Goal: Task Accomplishment & Management: Complete application form

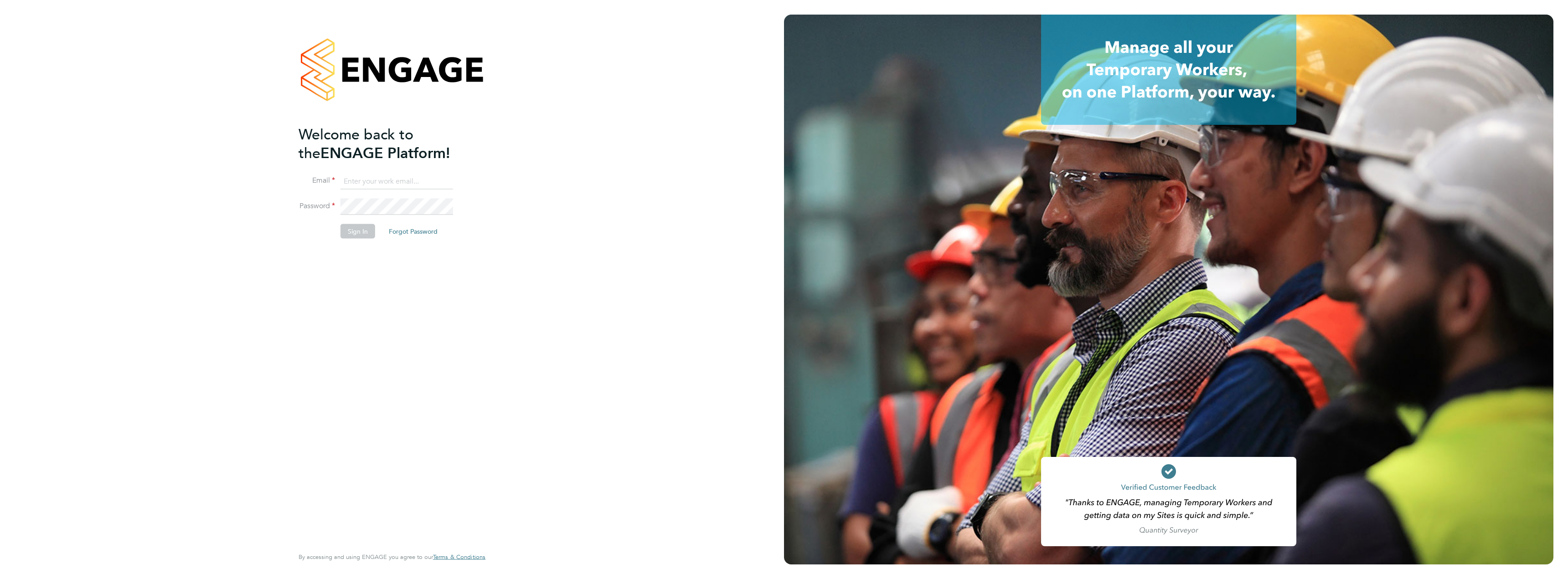
type input "[PERSON_NAME][EMAIL_ADDRESS][PERSON_NAME][DOMAIN_NAME]"
click at [365, 234] on button "Sign In" at bounding box center [357, 231] width 35 height 15
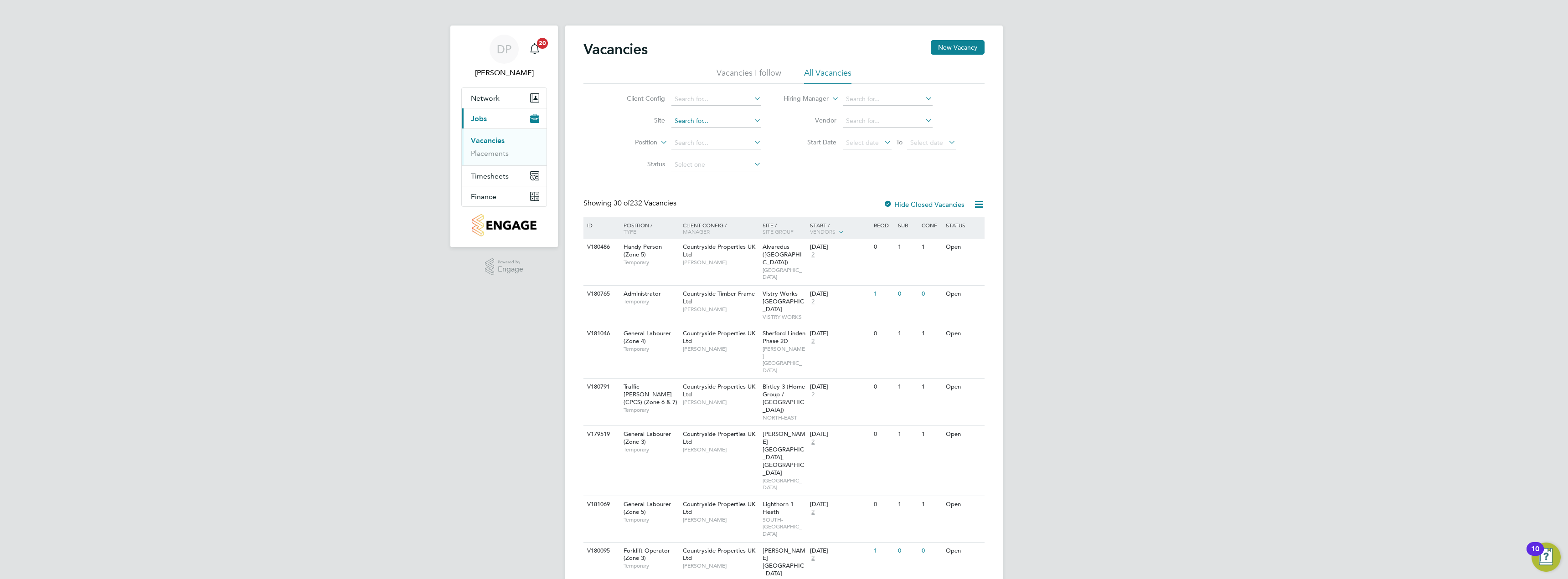
click at [736, 121] on input at bounding box center [716, 121] width 90 height 13
drag, startPoint x: 482, startPoint y: 151, endPoint x: 494, endPoint y: 152, distance: 12.0
click at [482, 151] on link "Placements" at bounding box center [490, 153] width 38 height 9
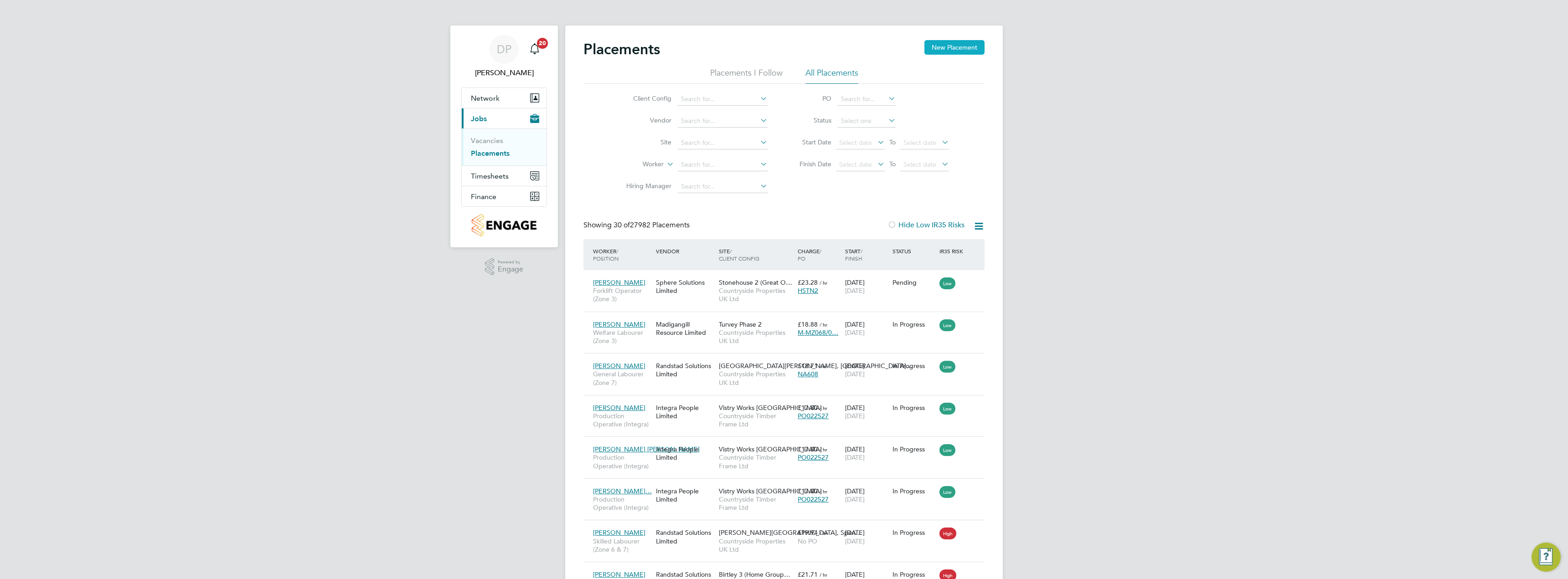
click at [952, 49] on button "New Placement" at bounding box center [954, 47] width 60 height 15
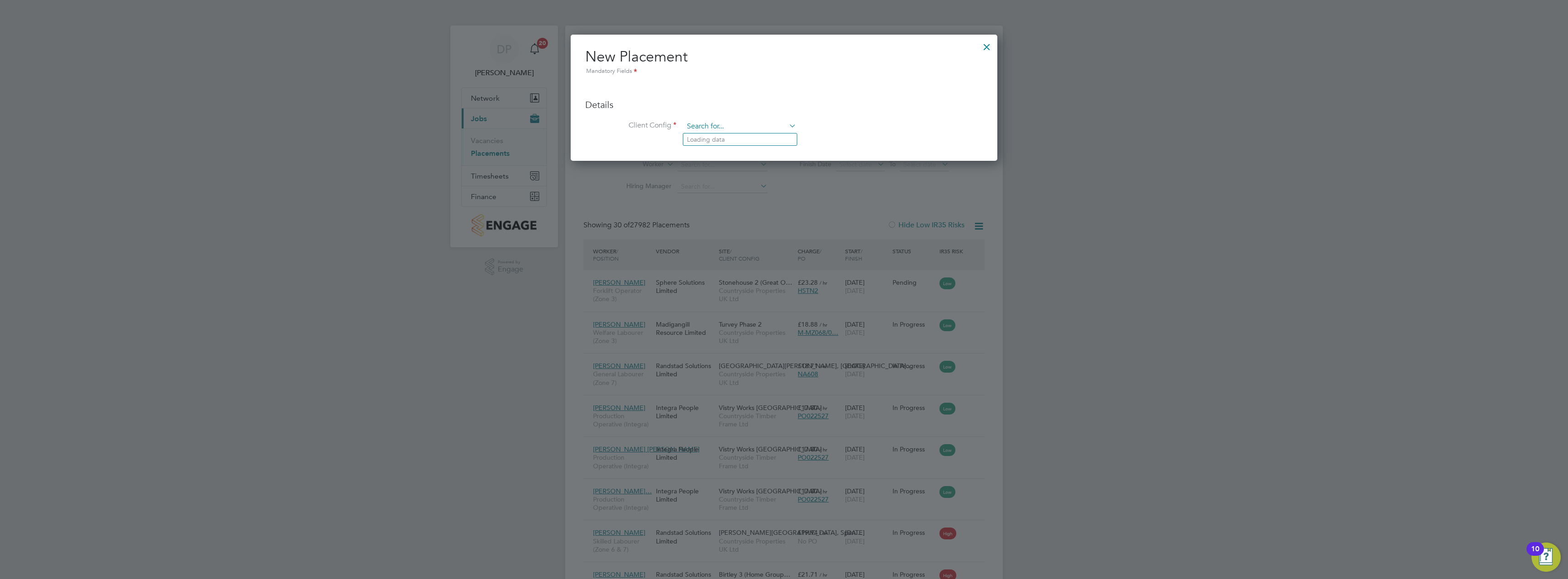
click at [735, 128] on input at bounding box center [740, 127] width 113 height 13
type input "s"
type input "countryside p"
click at [412, 158] on div at bounding box center [784, 290] width 1568 height 579
click at [983, 46] on div at bounding box center [987, 44] width 16 height 16
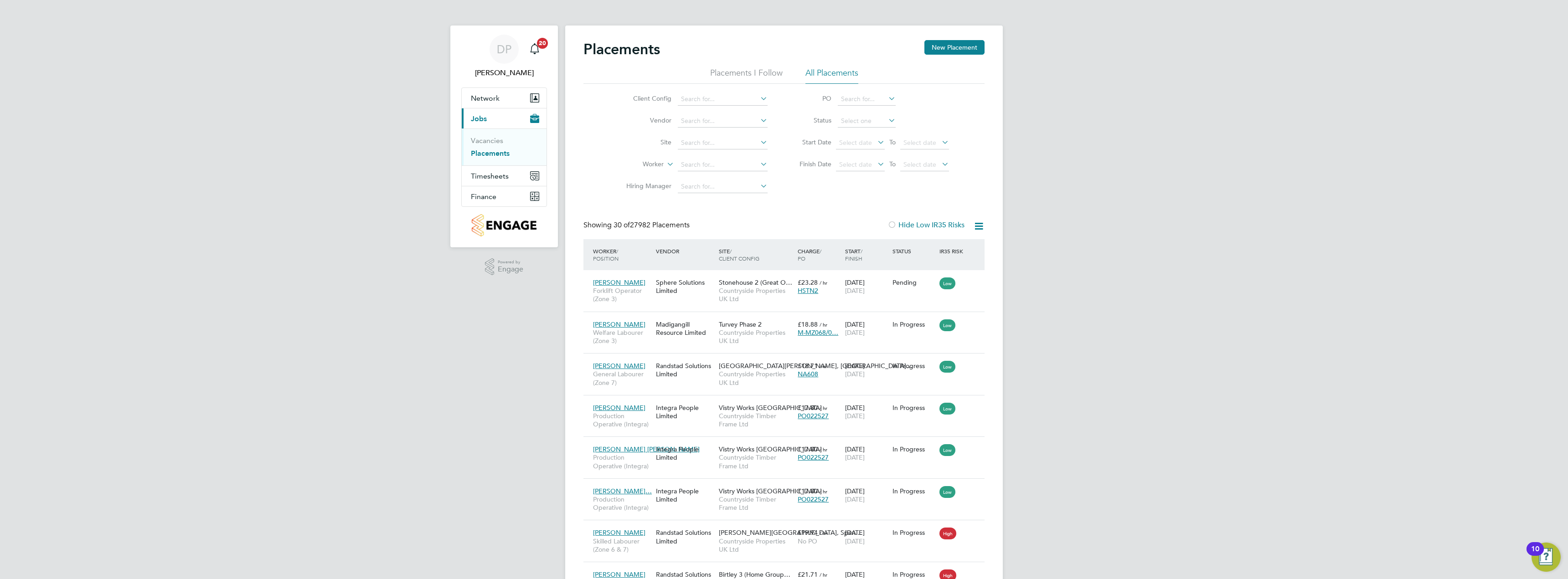
click at [507, 141] on li "Vacancies" at bounding box center [505, 142] width 68 height 13
click at [496, 143] on link "Vacancies" at bounding box center [487, 140] width 32 height 9
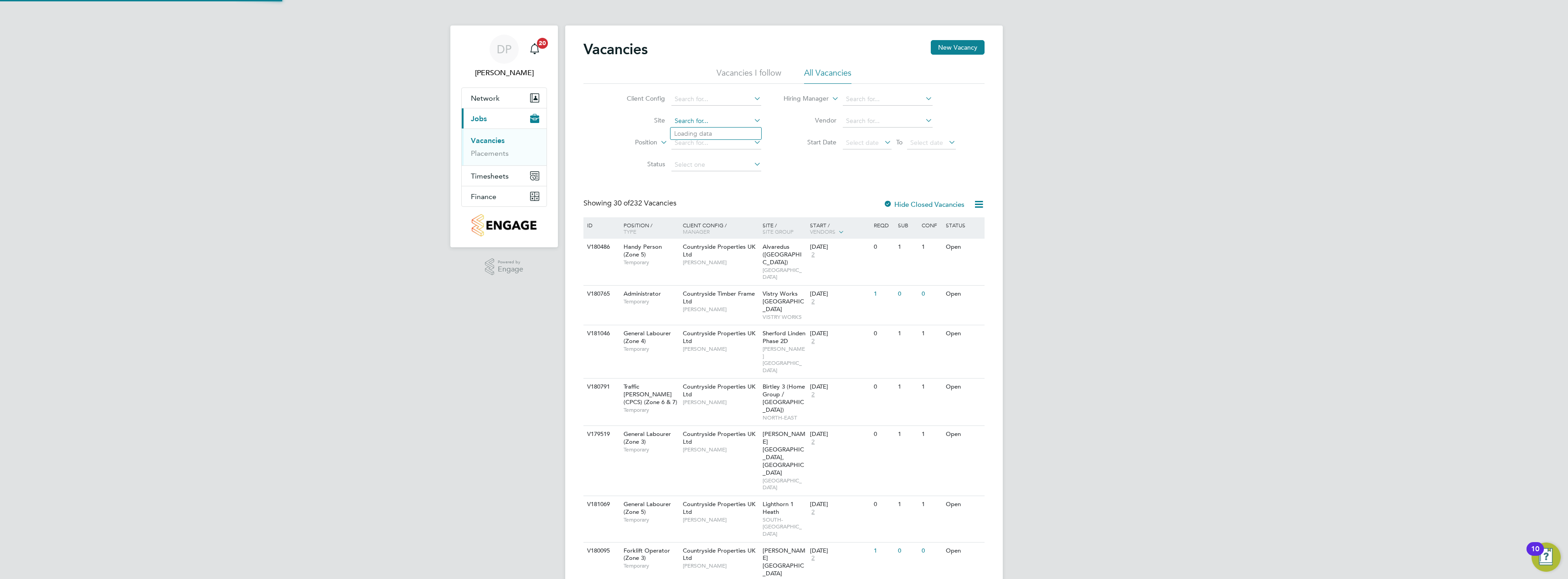
click at [694, 122] on input at bounding box center [716, 121] width 90 height 13
click at [699, 120] on input "[PERSON_NAME] park" at bounding box center [716, 121] width 90 height 13
click at [740, 131] on li "[GEOGRAPHIC_DATA]" at bounding box center [716, 134] width 91 height 12
type input "[GEOGRAPHIC_DATA]"
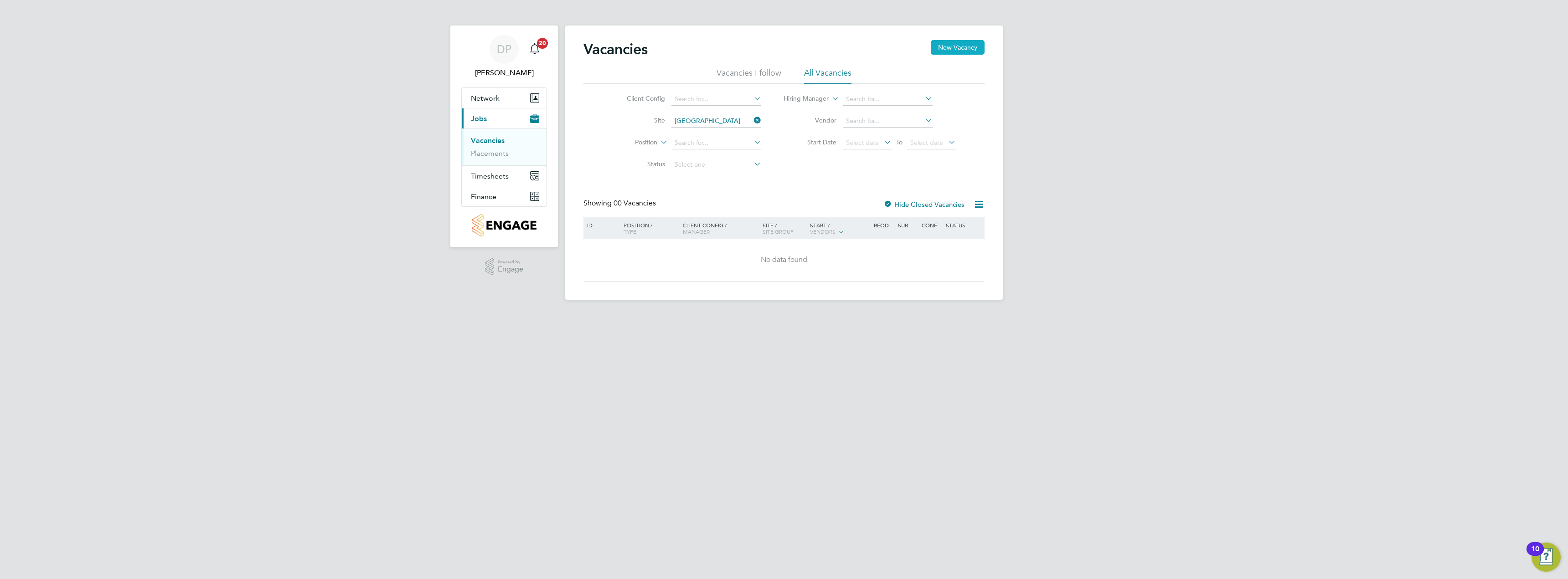
click at [957, 48] on button "New Vacancy" at bounding box center [957, 47] width 54 height 15
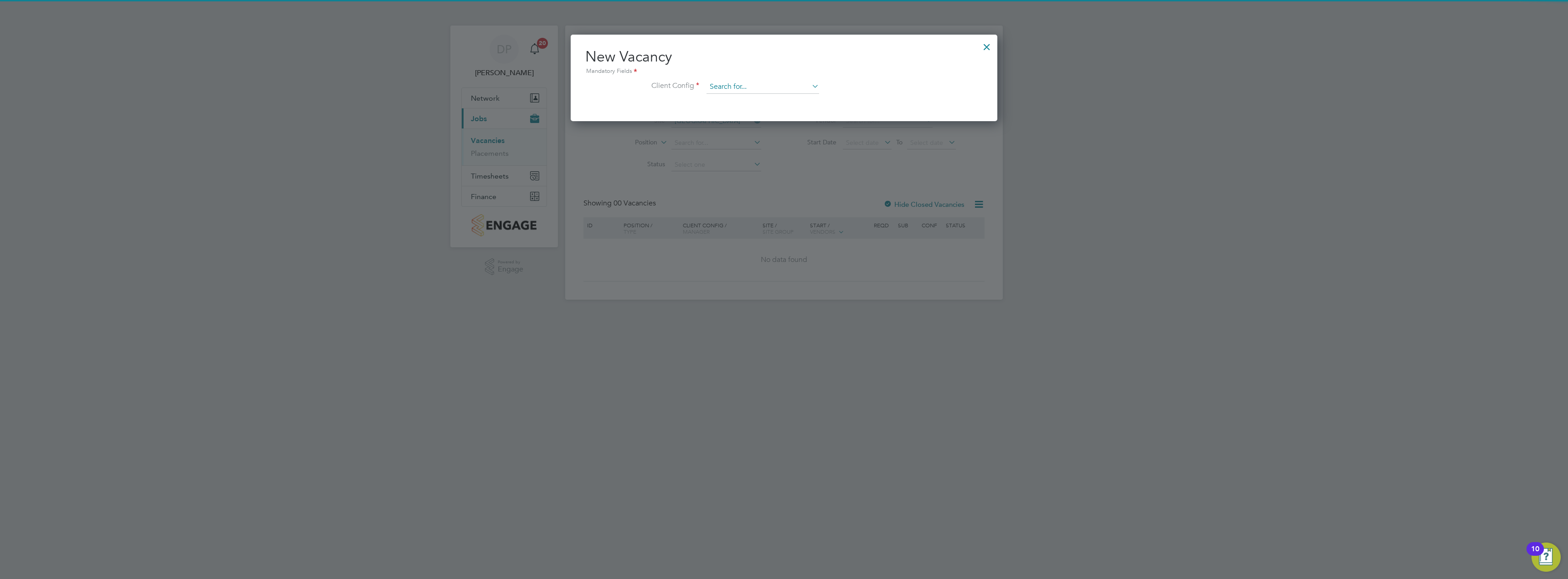
click at [771, 93] on div "Vacancies New Vacancy Vacancies I follow All Vacancies Client Config Site Spenc…" at bounding box center [784, 162] width 438 height 274
click at [792, 131] on li "Countryside P roperties UK Ltd" at bounding box center [808, 137] width 204 height 12
type input "Countryside Properties UK Ltd"
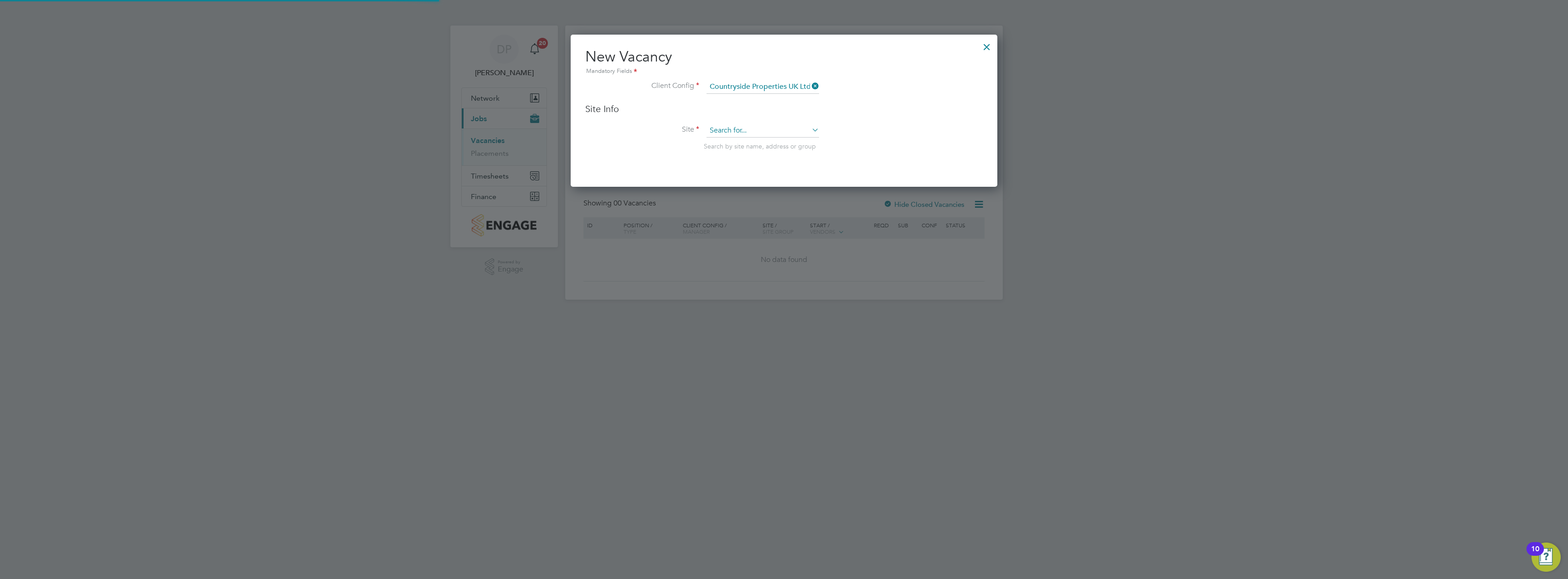
click at [735, 133] on input at bounding box center [763, 131] width 113 height 13
click at [758, 144] on li "[GEOGRAPHIC_DATA]" at bounding box center [763, 144] width 113 height 12
type input "[GEOGRAPHIC_DATA]"
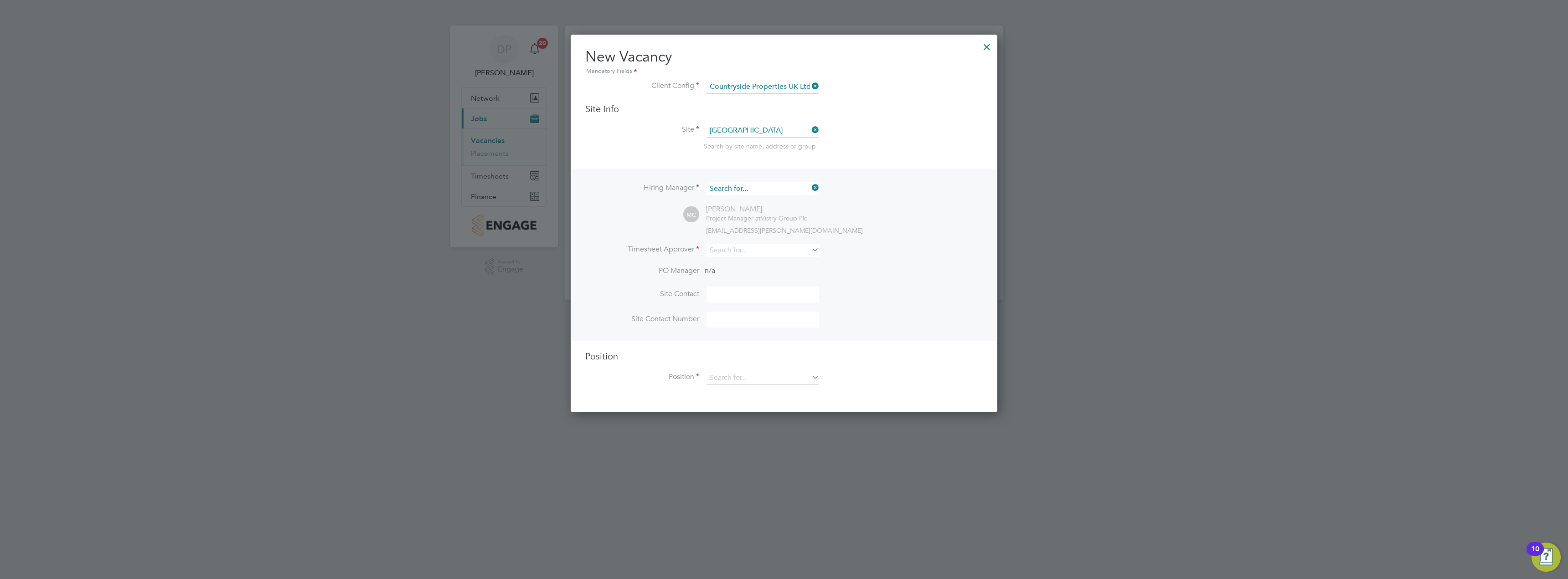
click at [745, 190] on input at bounding box center [763, 189] width 113 height 13
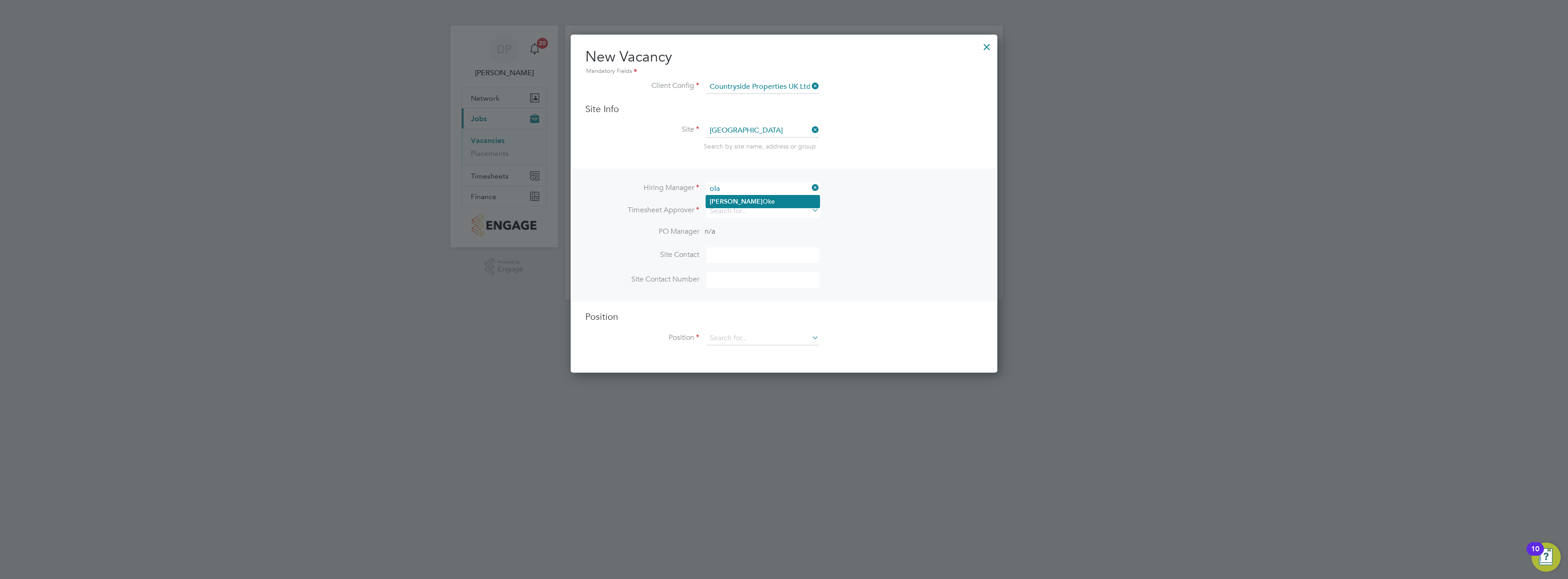
click at [735, 197] on li "[PERSON_NAME]" at bounding box center [763, 201] width 113 height 12
type input "[PERSON_NAME]"
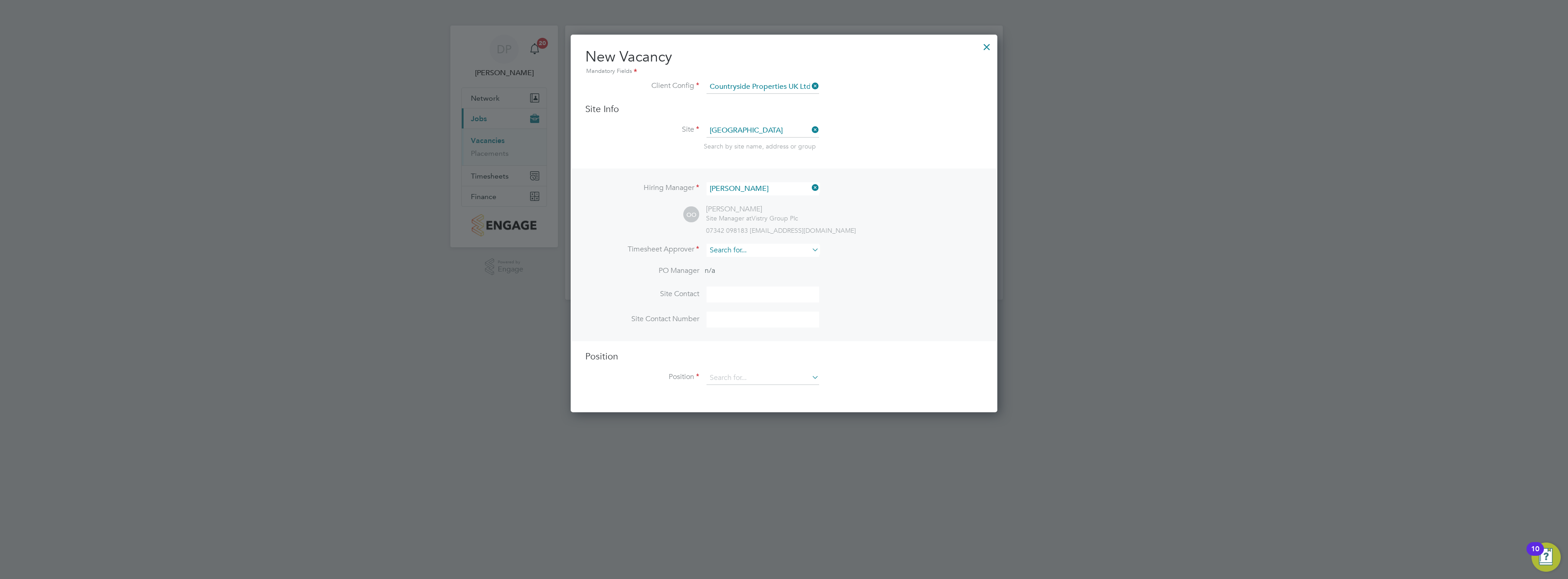
click at [733, 253] on input at bounding box center [763, 251] width 113 height 13
click at [755, 260] on li "[PERSON_NAME]" at bounding box center [763, 263] width 113 height 12
type input "[PERSON_NAME]"
click at [745, 193] on input at bounding box center [763, 189] width 113 height 13
click at [744, 307] on li "[PERSON_NAME]" at bounding box center [774, 313] width 135 height 12
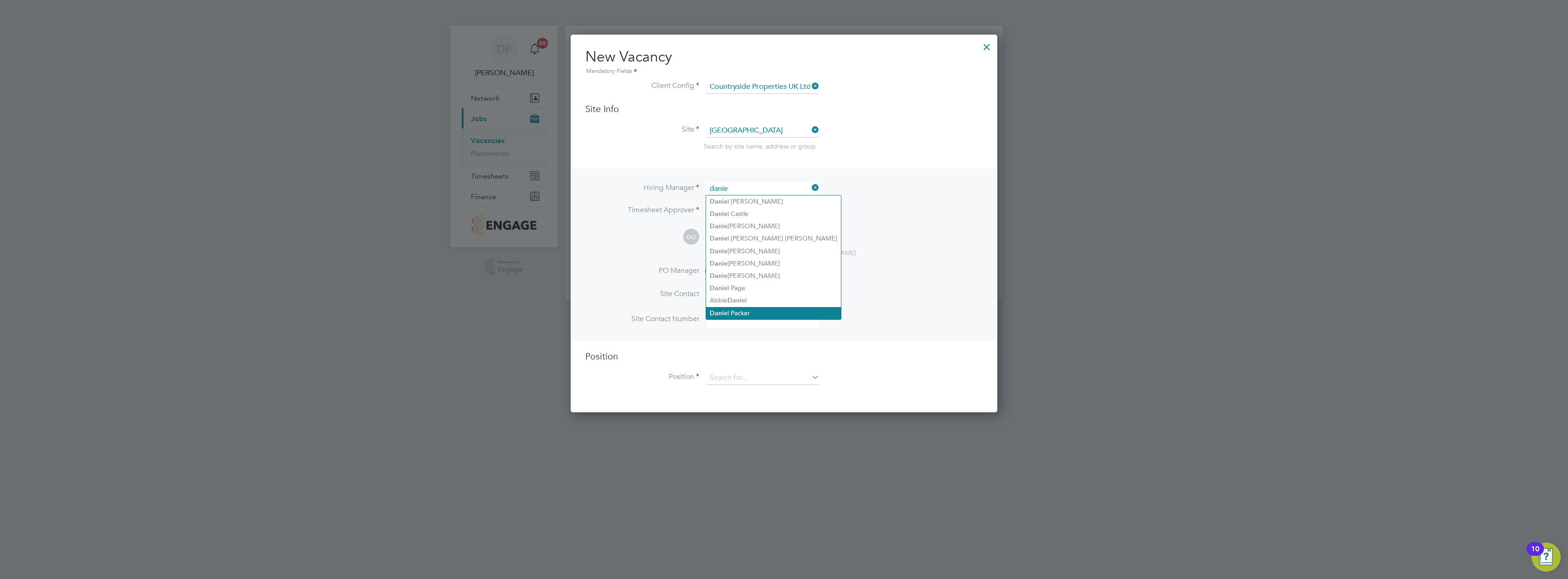
type input "[PERSON_NAME]"
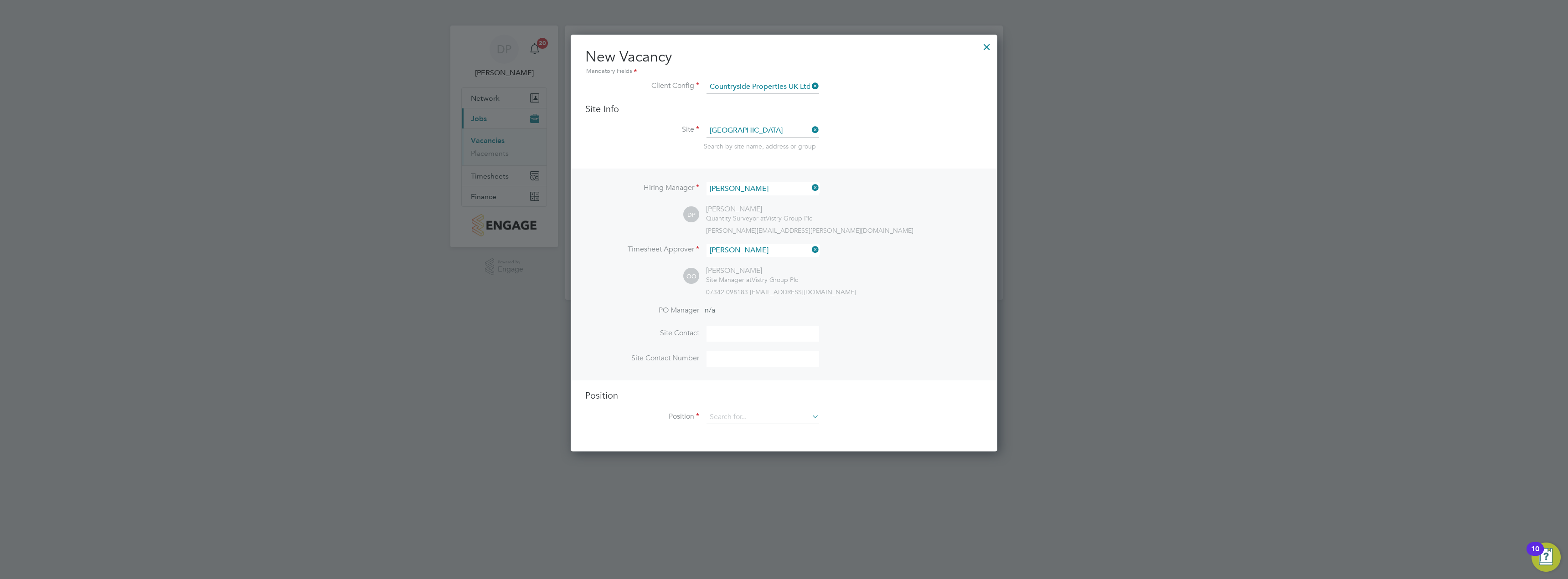
click at [736, 327] on input at bounding box center [763, 333] width 113 height 16
type input "[PERSON_NAME]"
click at [739, 362] on input at bounding box center [763, 359] width 113 height 16
type input "07436 031 093"
click at [747, 416] on input at bounding box center [763, 417] width 113 height 13
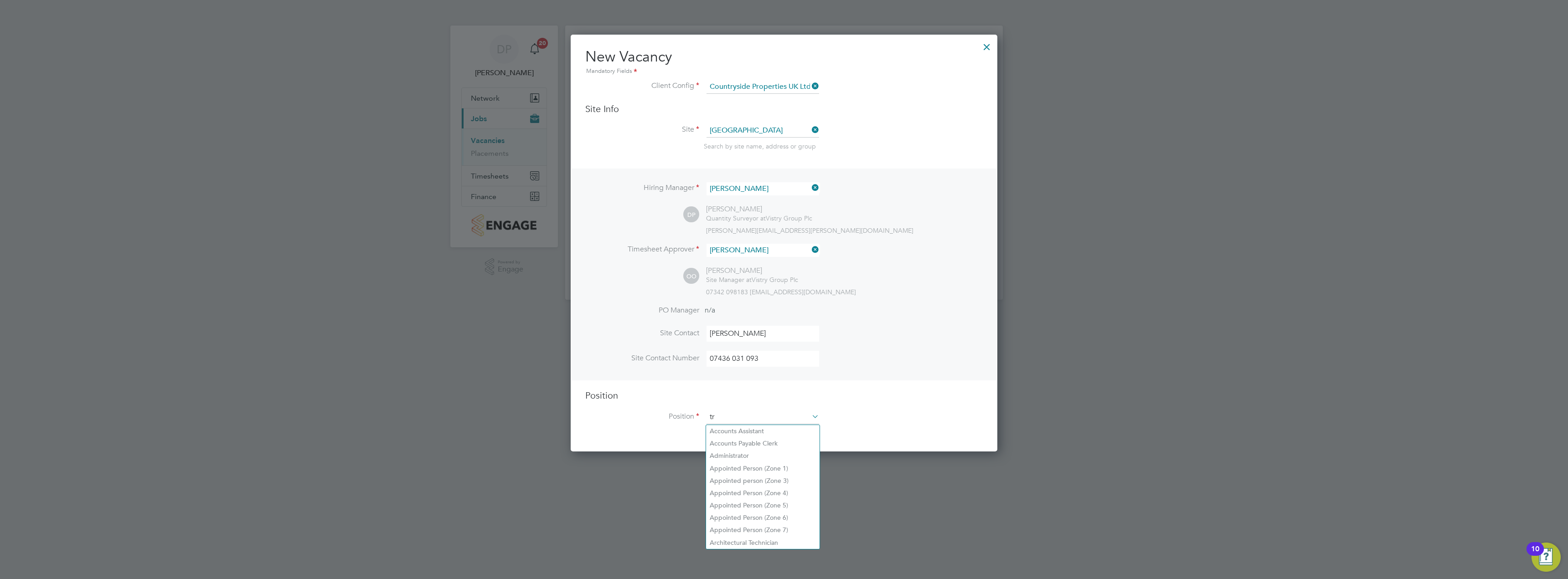
scroll to position [1309, 427]
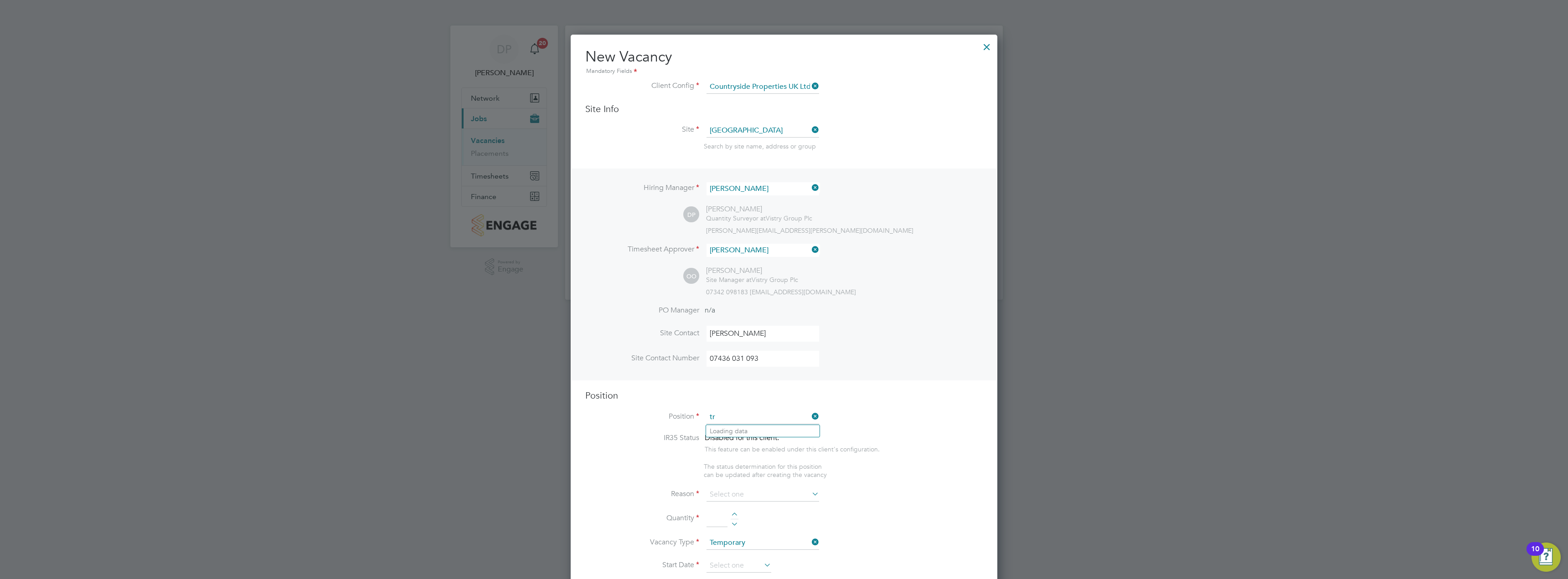
type input "t"
type input "c"
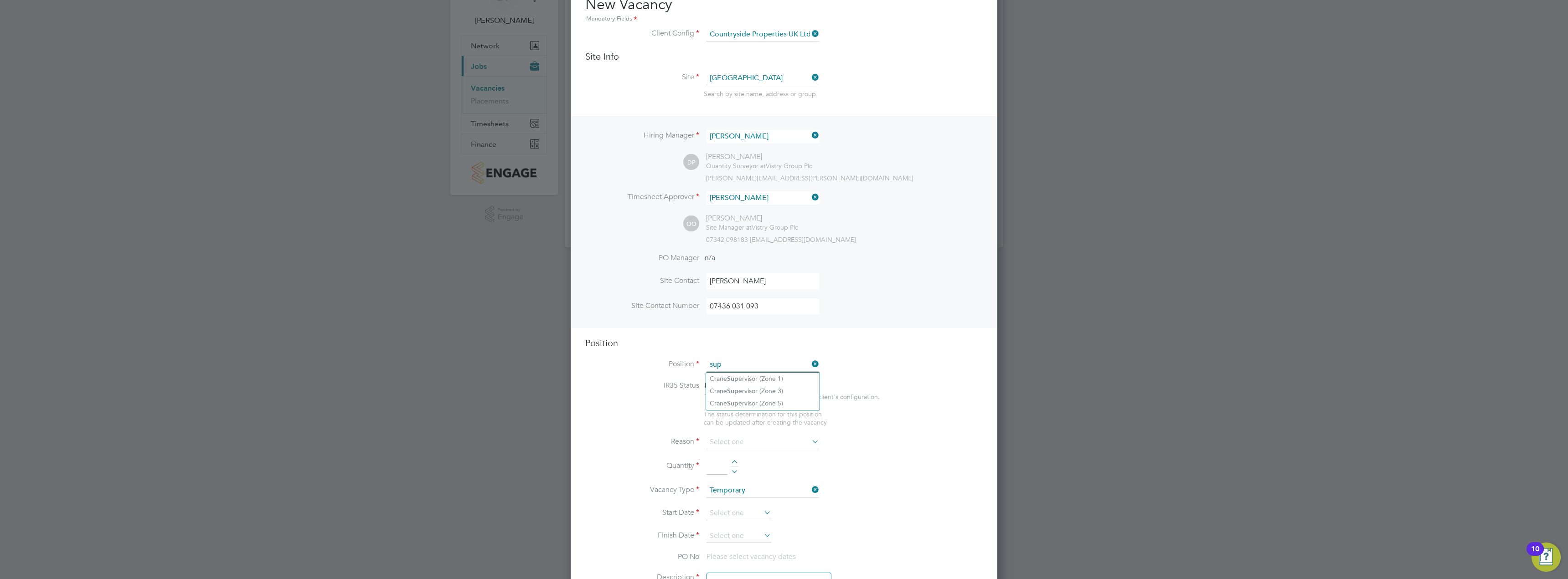
scroll to position [91, 0]
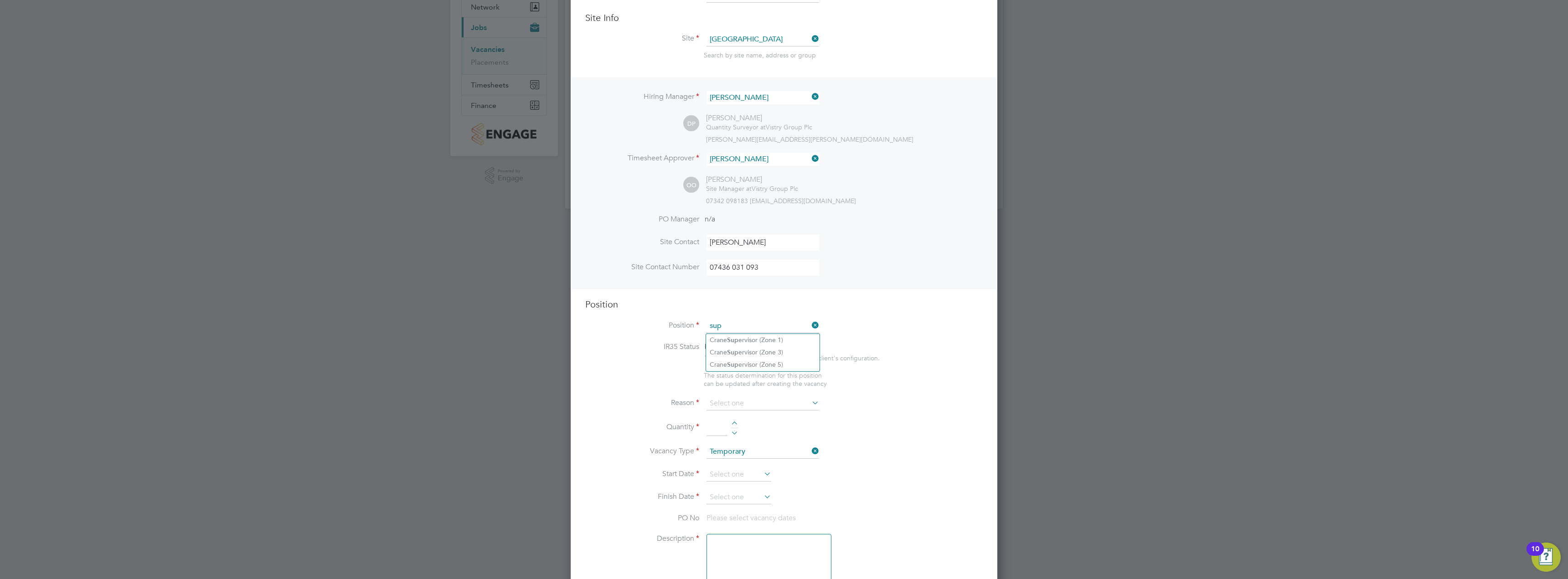
type input "sup"
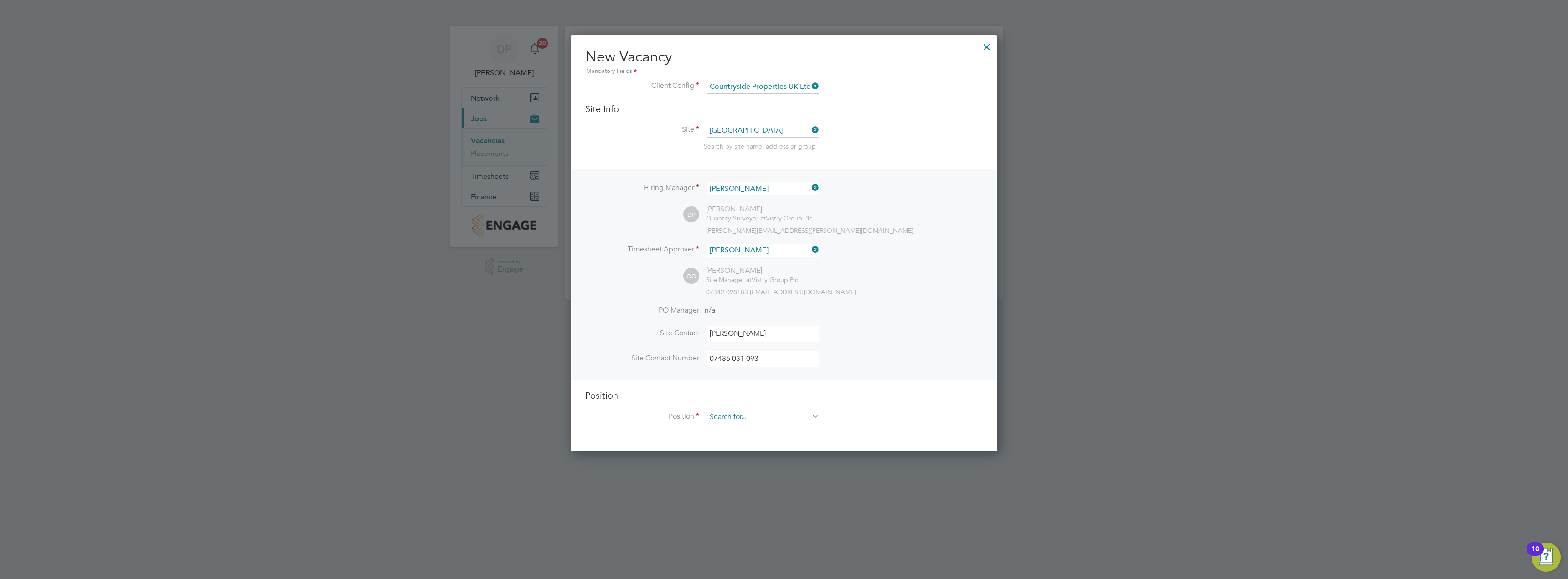
click at [756, 421] on input at bounding box center [763, 417] width 113 height 13
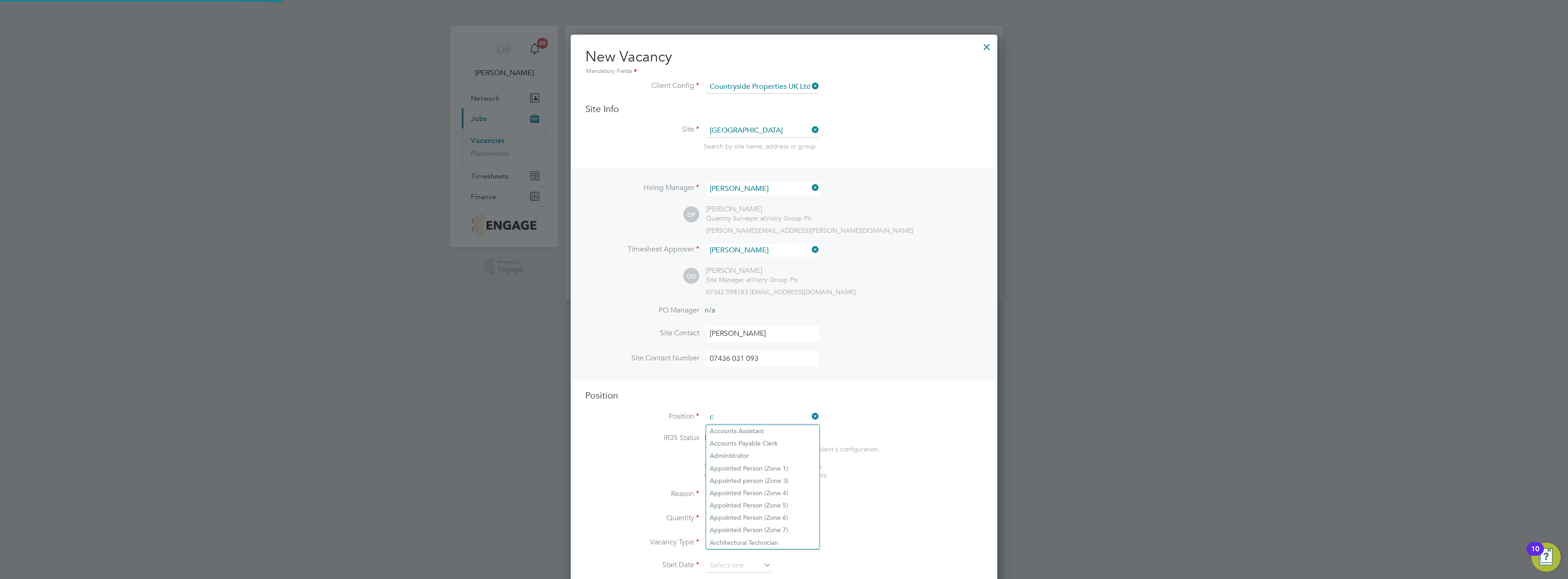
scroll to position [1309, 427]
click at [771, 524] on li "Painter & De co rator" at bounding box center [763, 530] width 113 height 12
type input "Painter & Decorator"
type textarea "Preparing buildings, surfaces & areas for plastering, painting & decorating. Ca…"
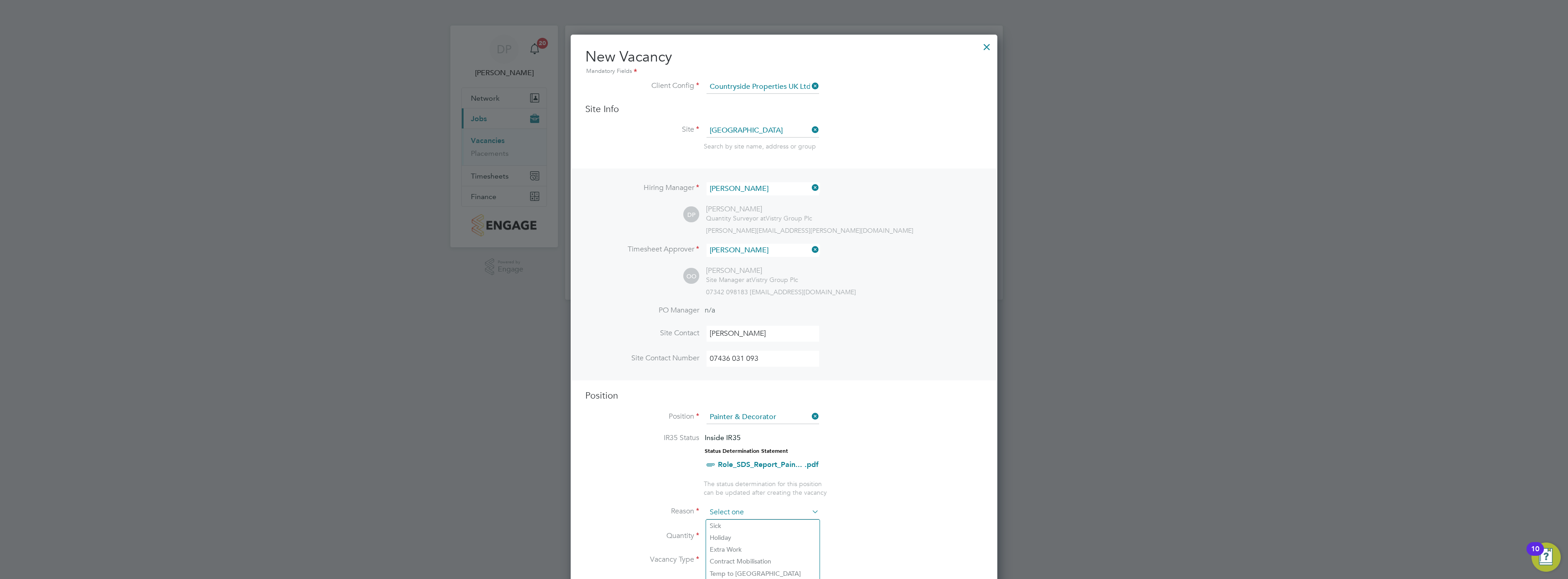
click at [761, 511] on input at bounding box center [763, 512] width 113 height 13
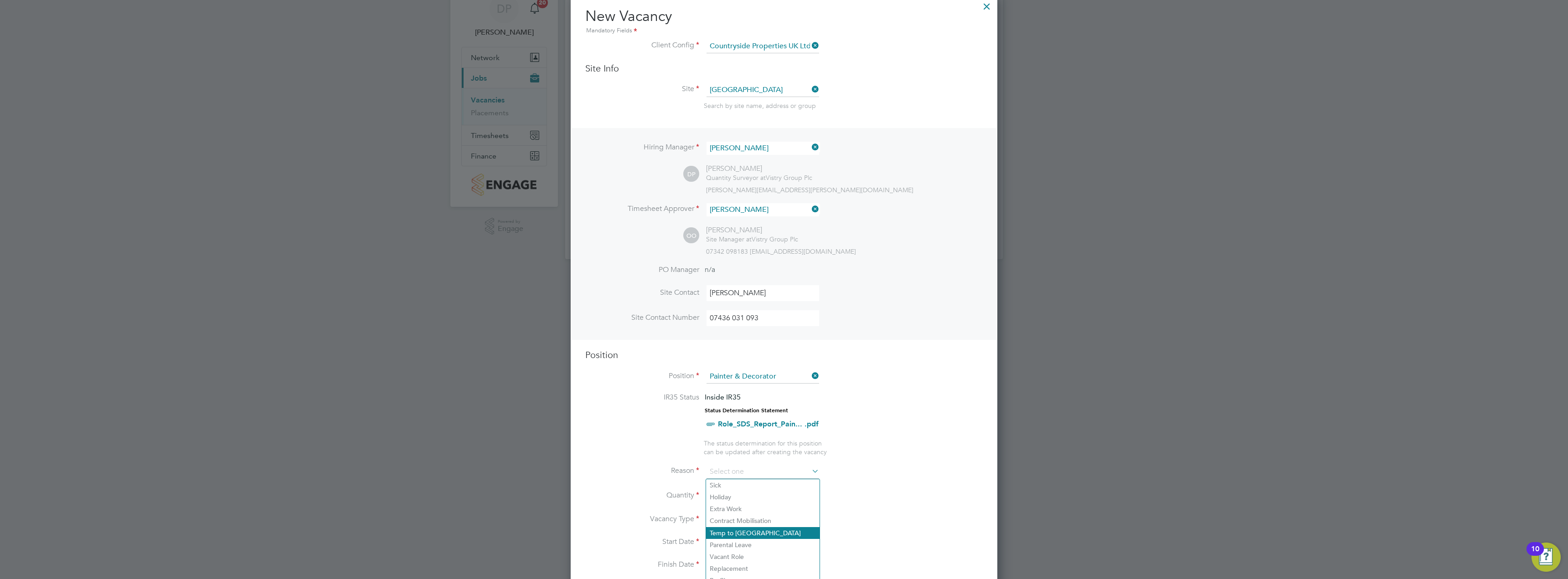
scroll to position [91, 0]
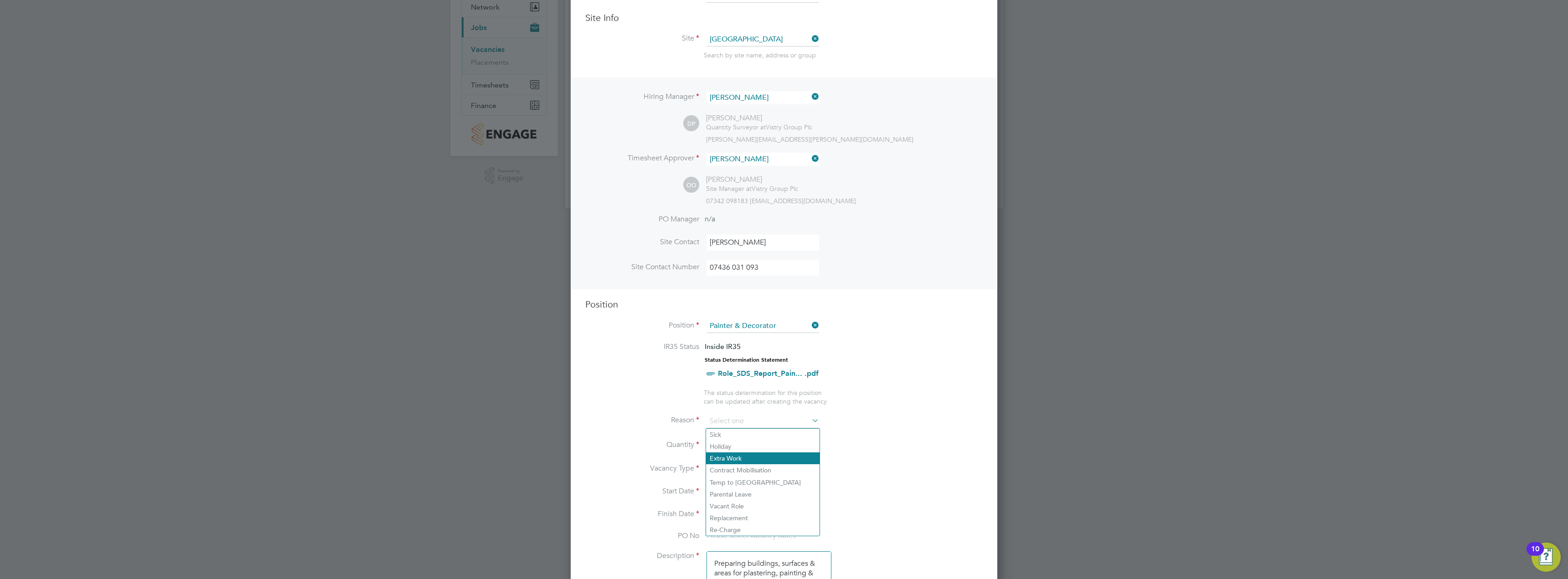
click at [741, 458] on li "Extra Work" at bounding box center [763, 458] width 113 height 12
type input "Extra Work"
click at [732, 440] on div at bounding box center [734, 442] width 8 height 6
type input "1"
click at [736, 491] on input at bounding box center [739, 492] width 65 height 13
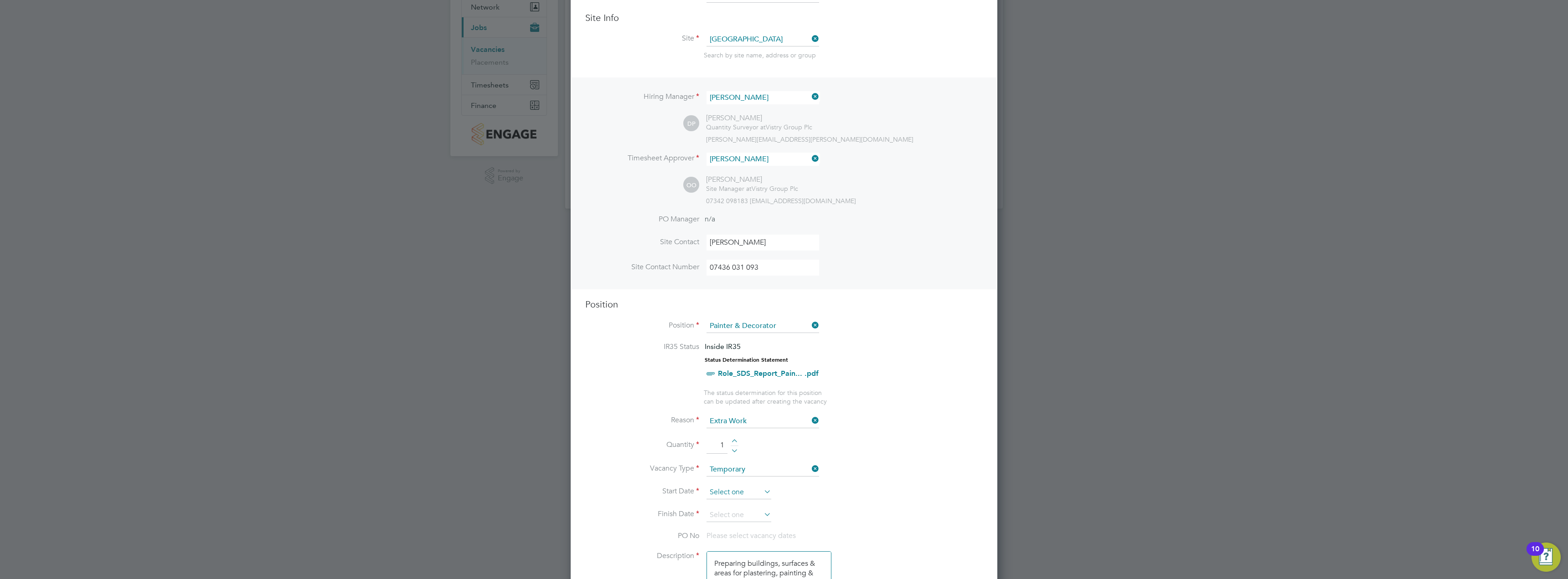
scroll to position [335, 0]
click at [725, 402] on span "22" at bounding box center [721, 395] width 17 height 17
type input "[DATE]"
click at [740, 514] on input at bounding box center [739, 515] width 65 height 13
click at [811, 351] on icon at bounding box center [814, 355] width 9 height 10
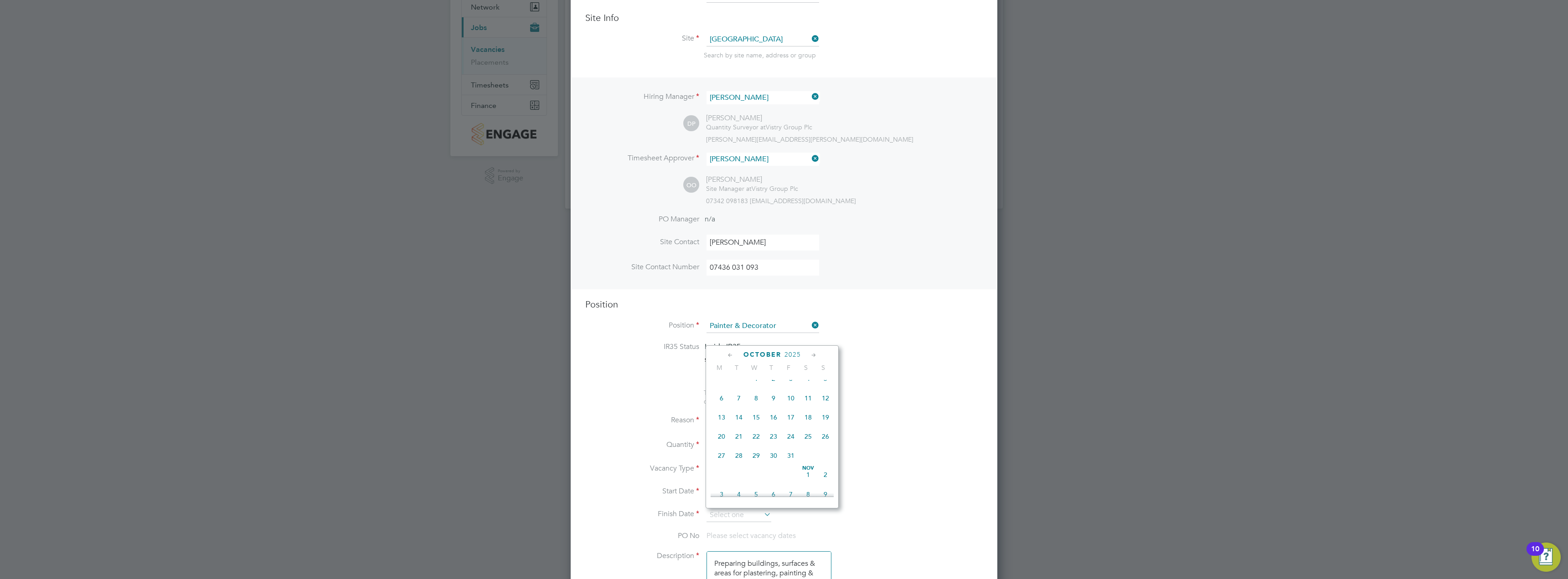
click at [811, 351] on icon at bounding box center [814, 355] width 9 height 10
click at [813, 358] on icon at bounding box center [814, 355] width 9 height 10
click at [756, 440] on span "24" at bounding box center [756, 432] width 17 height 17
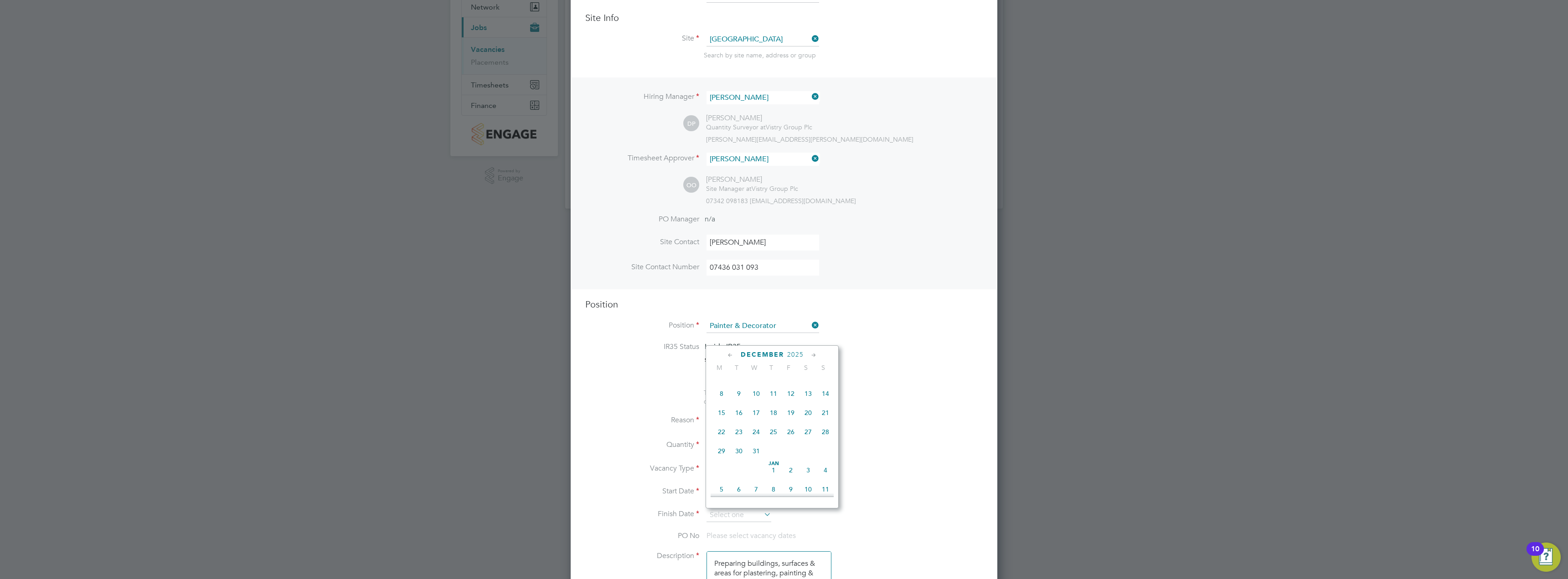
type input "[DATE]"
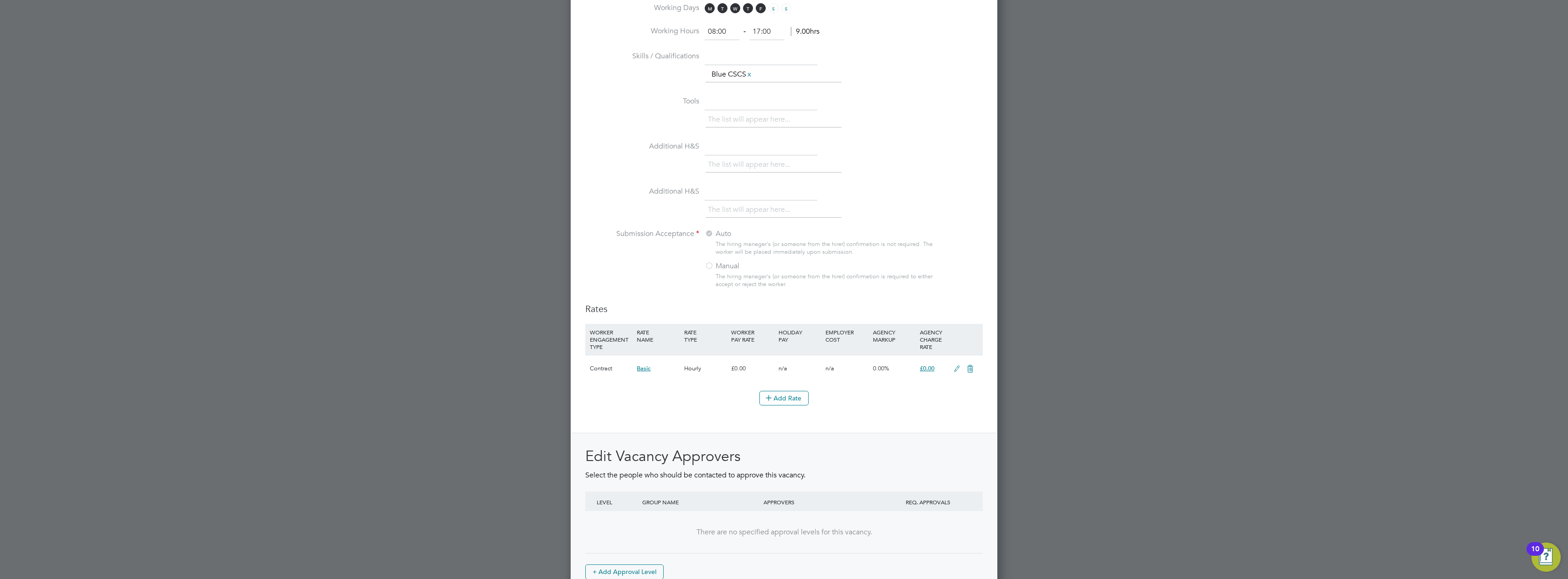
scroll to position [831, 0]
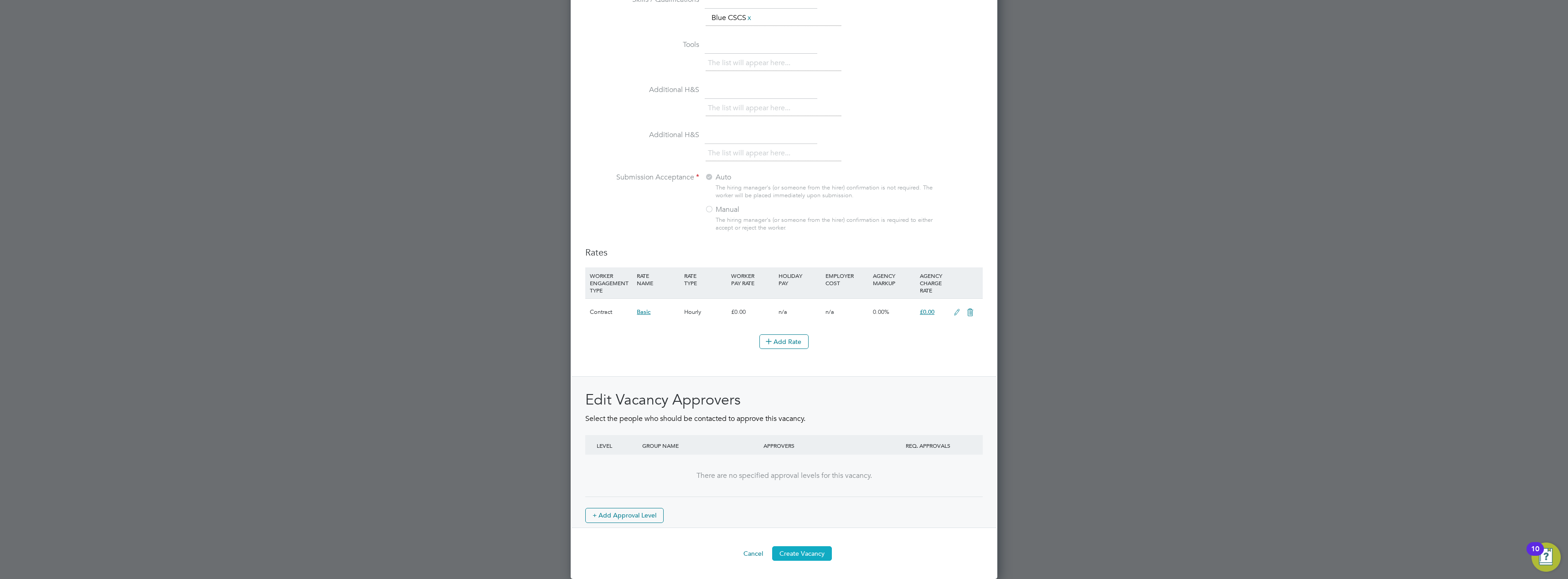
click at [816, 549] on button "Create Vacancy" at bounding box center [802, 553] width 60 height 15
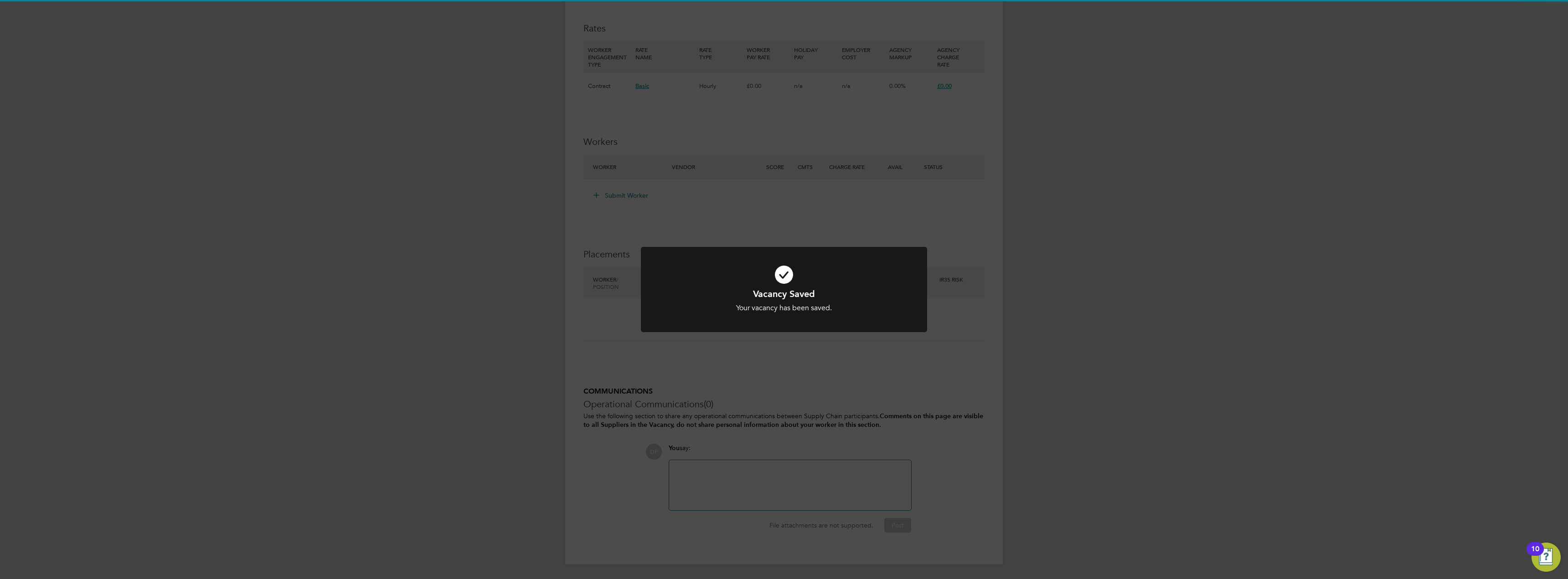
click at [834, 404] on div "Vacancy Saved Your vacancy has been saved. Cancel Okay" at bounding box center [784, 290] width 1568 height 579
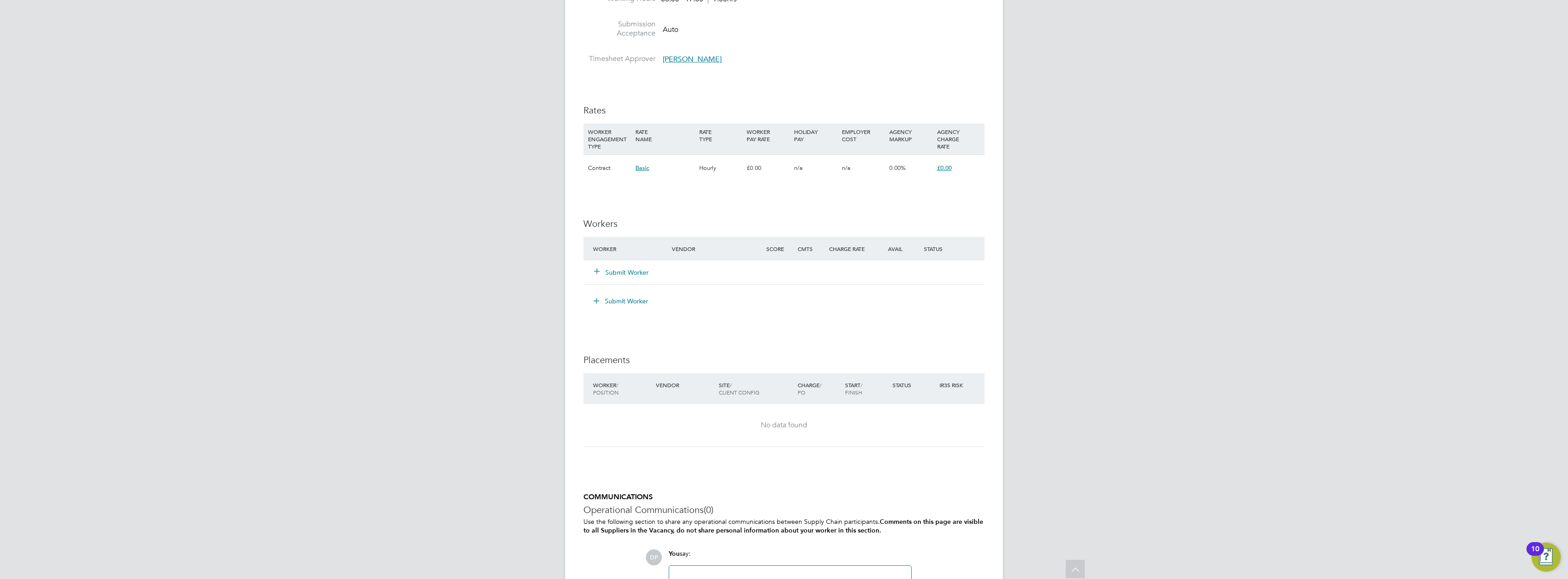
scroll to position [637, 0]
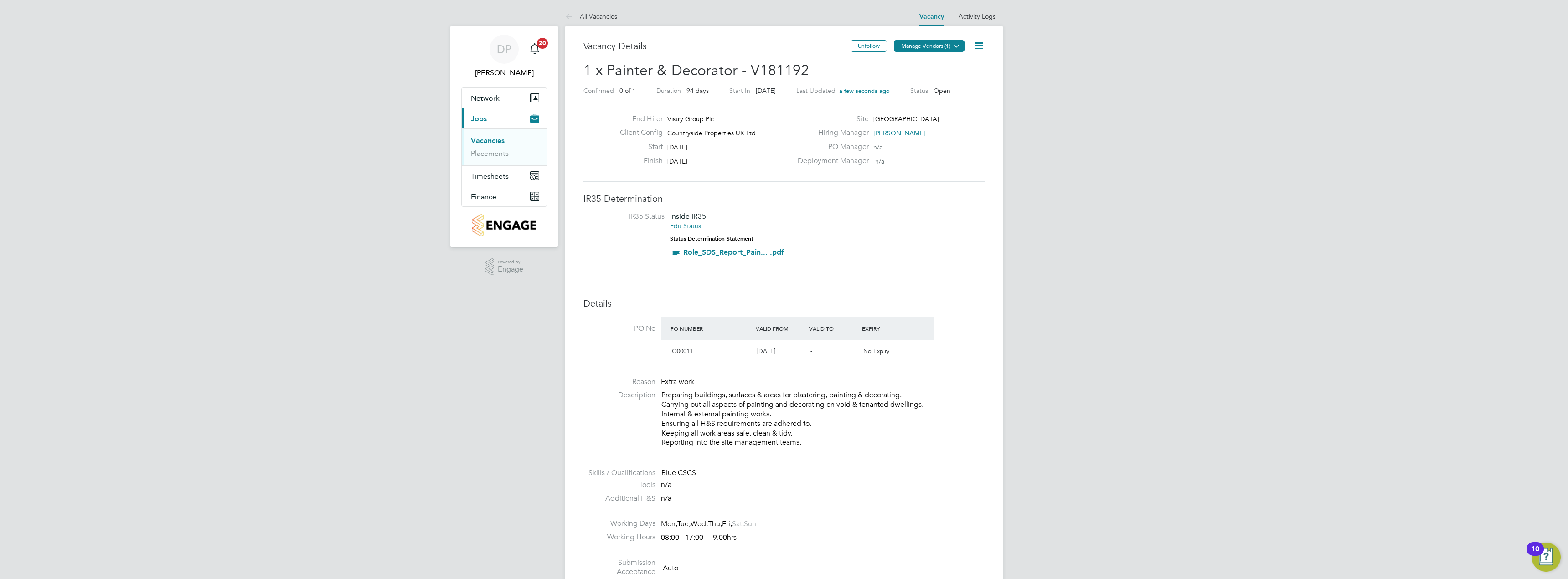
click at [943, 51] on button "Manage Vendors (1)" at bounding box center [929, 46] width 71 height 12
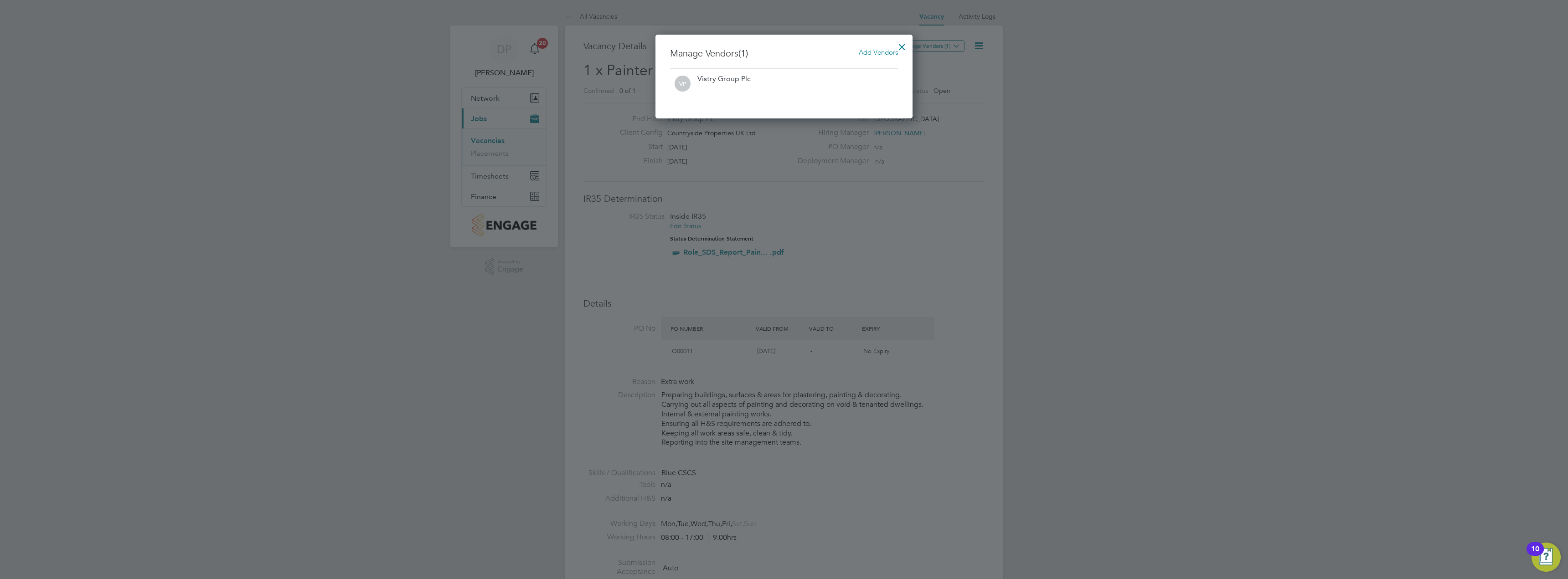
click at [874, 55] on span "Add Vendors" at bounding box center [878, 52] width 39 height 9
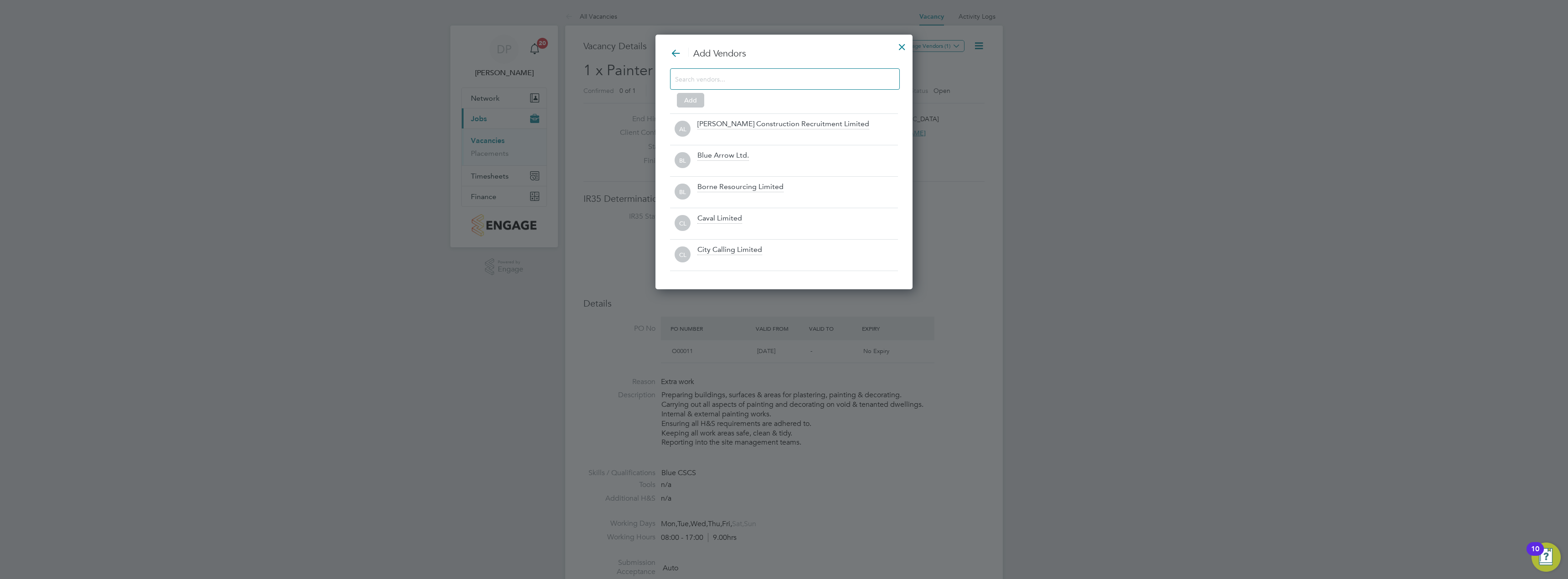
click at [800, 83] on input at bounding box center [777, 78] width 205 height 12
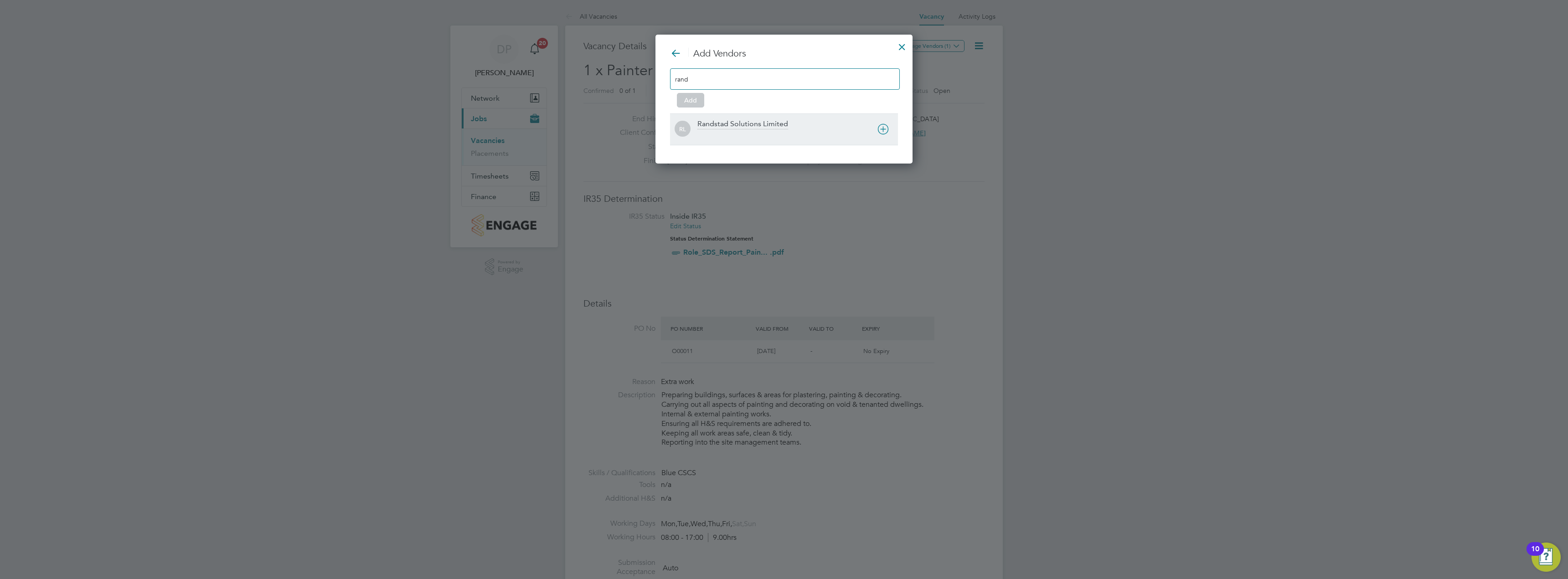
type input "rand"
click at [806, 131] on div at bounding box center [797, 135] width 200 height 9
click at [687, 101] on button "Add" at bounding box center [690, 100] width 27 height 15
click at [901, 44] on div at bounding box center [901, 44] width 16 height 16
